Goal: Task Accomplishment & Management: Manage account settings

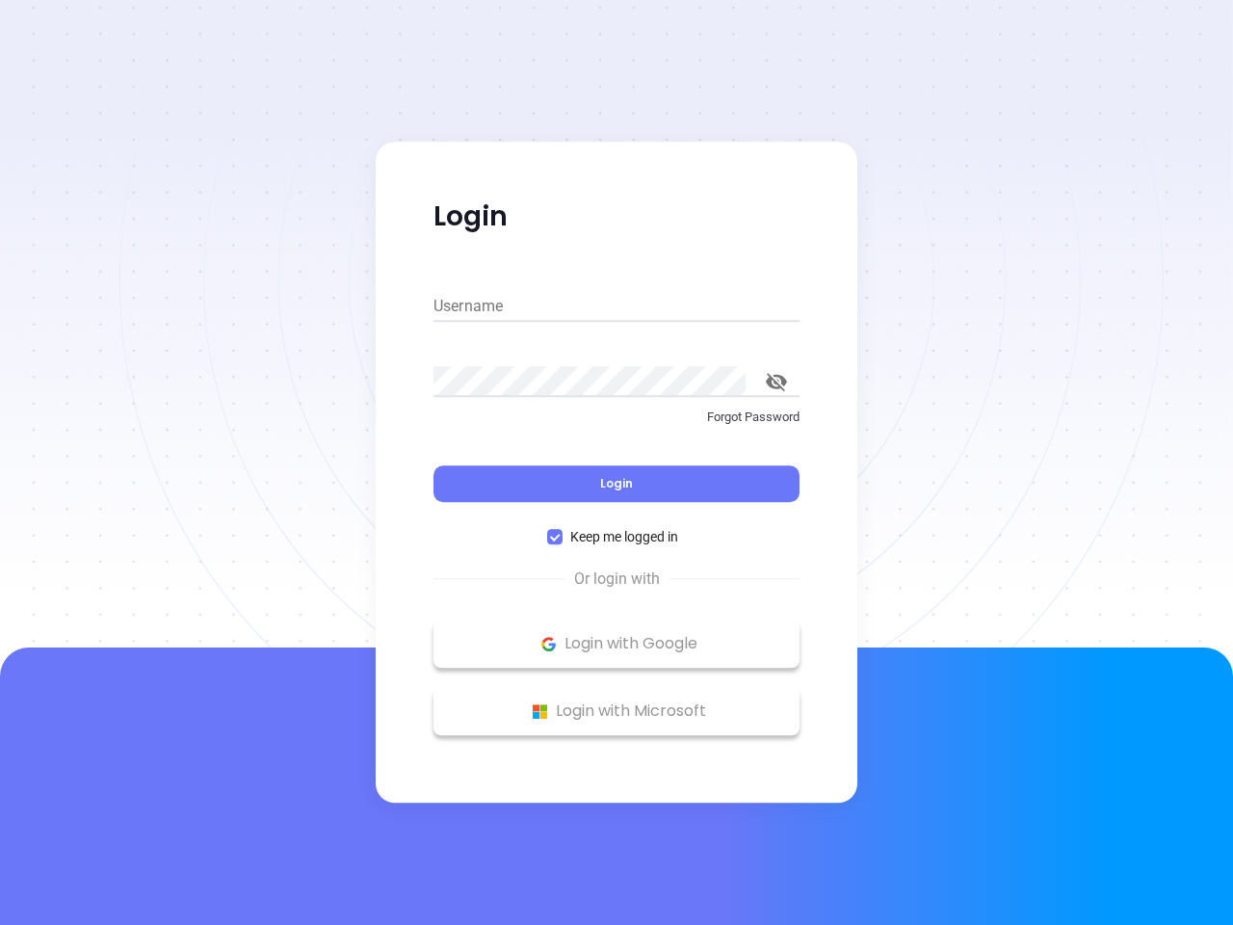
click at [617, 462] on div "Login" at bounding box center [617, 472] width 366 height 60
click at [617, 306] on input "Username" at bounding box center [617, 306] width 366 height 31
click at [776, 381] on icon "toggle password visibility" at bounding box center [776, 382] width 21 height 18
click at [617, 484] on span "Login" at bounding box center [616, 483] width 33 height 16
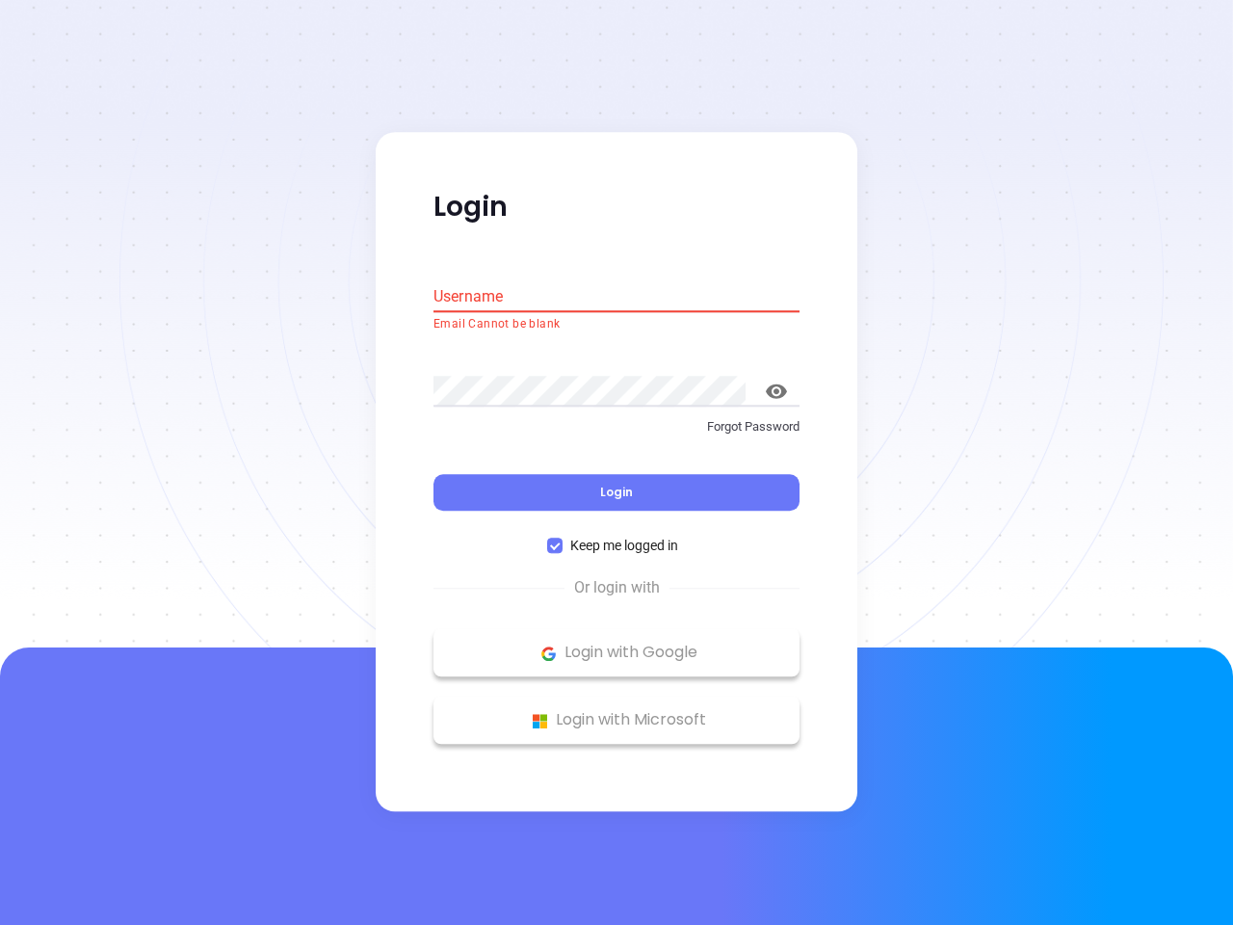
click at [617, 537] on span "Keep me logged in" at bounding box center [624, 546] width 123 height 21
click at [563, 539] on input "Keep me logged in" at bounding box center [554, 546] width 15 height 15
checkbox input "false"
click at [617, 644] on p "Login with Google" at bounding box center [616, 653] width 347 height 29
click at [617, 711] on p "Login with Microsoft" at bounding box center [616, 720] width 347 height 29
